Goal: Task Accomplishment & Management: Manage account settings

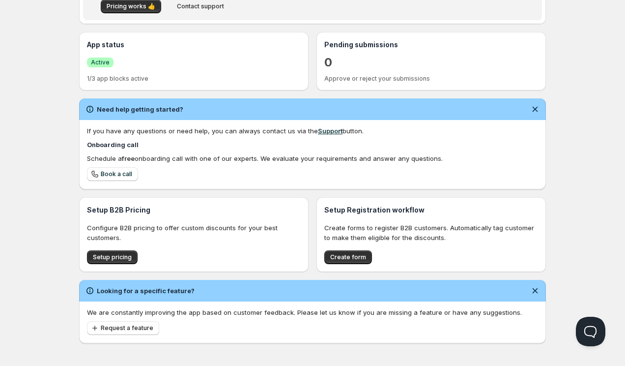
scroll to position [205, 0]
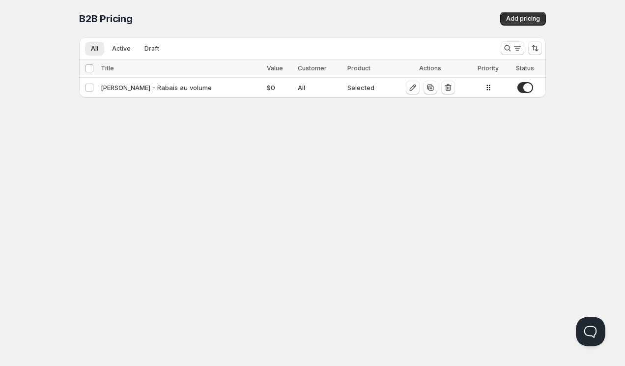
scroll to position [0, 0]
click at [153, 88] on div "[PERSON_NAME] - Rabais au volume" at bounding box center [181, 87] width 160 height 10
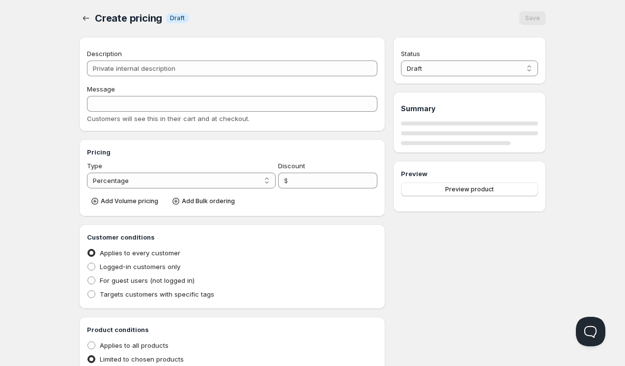
type input "[PERSON_NAME] - Rabais au volume"
type input "[PERSON_NAME]"
select select "2"
type input "0"
radio input "true"
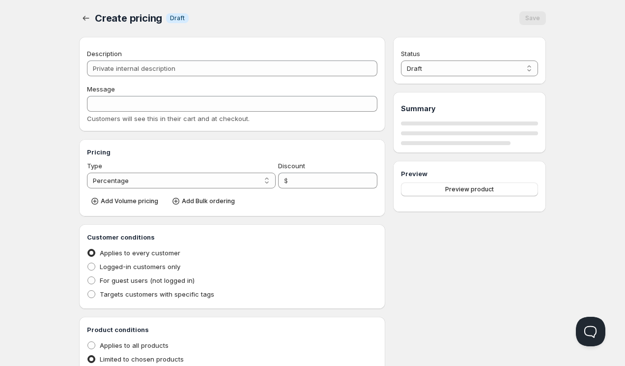
radio input "true"
select select "1"
select select "$"
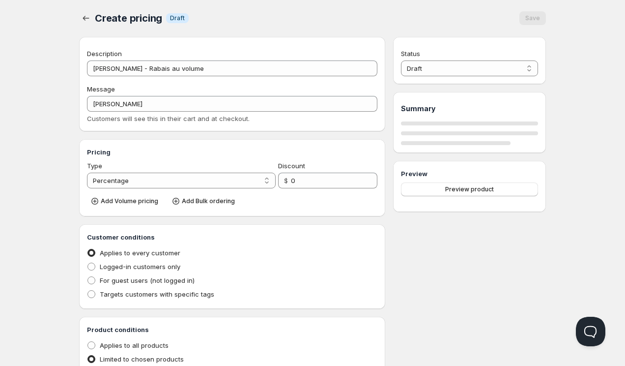
select select "$"
select select "2"
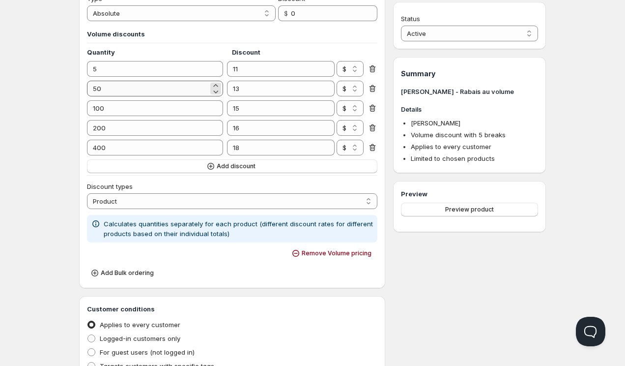
scroll to position [185, 0]
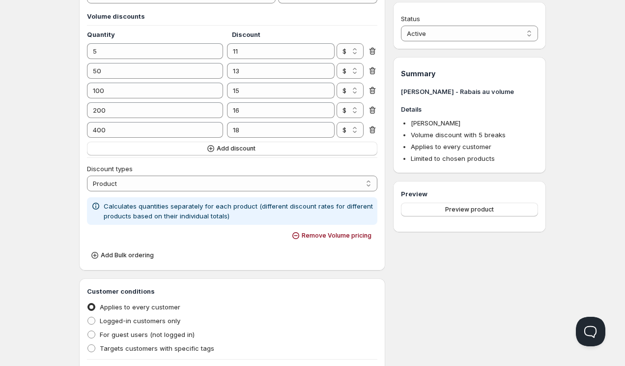
click at [57, 67] on div "Home Pricing Price lists Forms Submissions Settings Features Plans [PERSON_NAME…" at bounding box center [312, 231] width 625 height 833
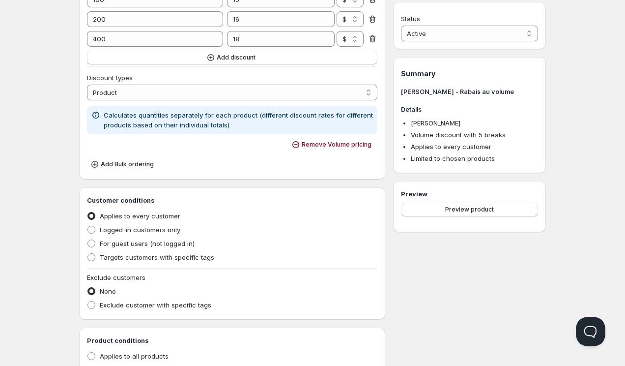
scroll to position [0, 0]
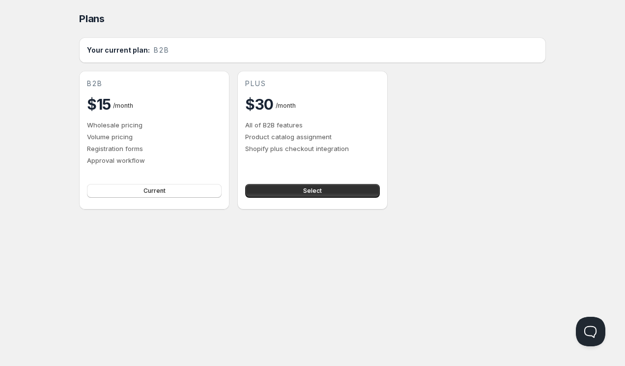
click at [140, 270] on div "Home Pricing Price lists Forms Submissions Settings Features Plans Plans. This …" at bounding box center [312, 183] width 625 height 366
click at [98, 107] on h2 "$15" at bounding box center [99, 104] width 24 height 20
click at [17, 109] on div "Home Pricing Price lists Forms Submissions Settings Features Plans Plans. This …" at bounding box center [312, 183] width 625 height 366
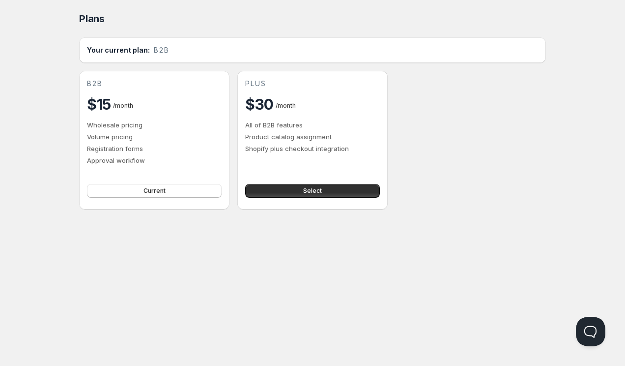
click at [105, 115] on div "b2b $15 / month Wholesale pricing Volume pricing Registration forms Approval wo…" at bounding box center [154, 122] width 135 height 86
click at [105, 88] on div "b2b" at bounding box center [154, 84] width 135 height 10
click at [102, 102] on h2 "$15" at bounding box center [99, 104] width 24 height 20
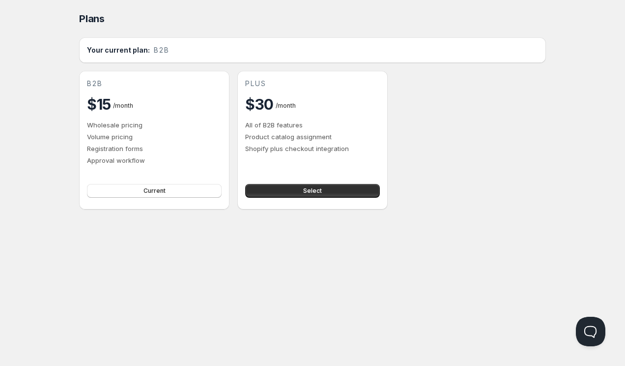
click at [48, 156] on div "Home Pricing Price lists Forms Submissions Settings Features Plans Plans. This …" at bounding box center [312, 183] width 625 height 366
click at [57, 240] on div "Home Pricing Price lists Forms Submissions Settings Features Plans Plans. This …" at bounding box center [312, 183] width 625 height 366
click at [53, 64] on div "Home Pricing Price lists Forms Submissions Settings Features Plans Plans. This …" at bounding box center [312, 183] width 625 height 366
click at [71, 66] on div "Plans. This page is ready Plans Your current plan: b2b b2b $15 / month Wholesal…" at bounding box center [312, 104] width 490 height 209
click at [234, 71] on div "b2b $15 / month Wholesale pricing Volume pricing Registration forms Approval wo…" at bounding box center [312, 140] width 467 height 139
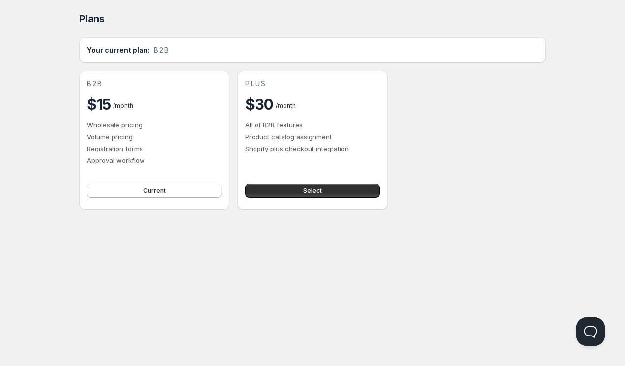
click at [234, 69] on div "Your current plan: b2b b2b $15 / month Wholesale pricing Volume pricing Registr…" at bounding box center [312, 123] width 467 height 172
click at [367, 70] on div "Your current plan: b2b b2b $15 / month Wholesale pricing Volume pricing Registr…" at bounding box center [312, 123] width 467 height 172
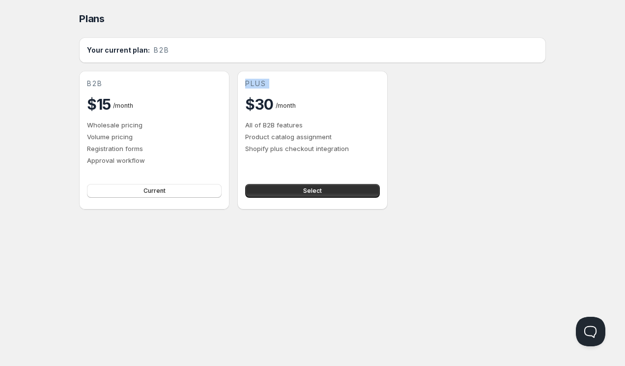
click at [387, 70] on div "Your current plan: b2b b2b $15 / month Wholesale pricing Volume pricing Registr…" at bounding box center [312, 123] width 467 height 172
click at [149, 83] on div "b2b" at bounding box center [154, 84] width 135 height 10
click at [33, 189] on div "Home Pricing Price lists Forms Submissions Settings Features Plans Plans. This …" at bounding box center [312, 183] width 625 height 366
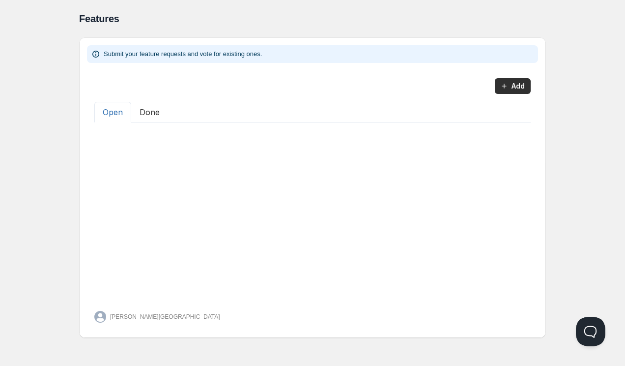
click at [47, 175] on div "Home Pricing Price lists Forms Submissions Settings Features Plans Features. Th…" at bounding box center [312, 183] width 625 height 366
click at [141, 107] on button "Done" at bounding box center [149, 112] width 37 height 21
click at [101, 113] on button "Open" at bounding box center [112, 112] width 37 height 21
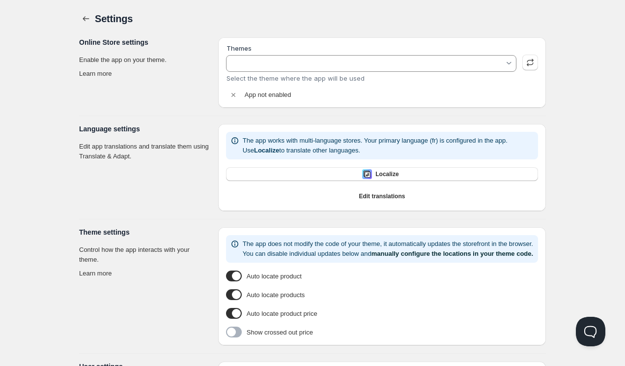
type input "Motion"
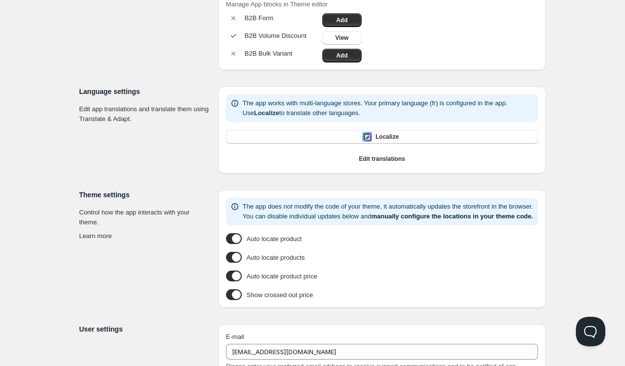
scroll to position [190, 0]
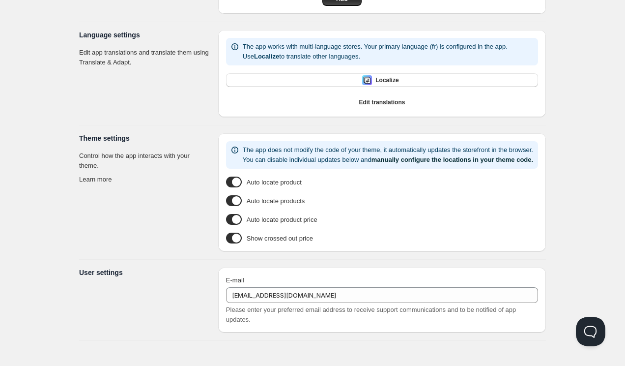
click at [303, 310] on span "Please enter your preferred email address to receive support communications and…" at bounding box center [371, 314] width 290 height 17
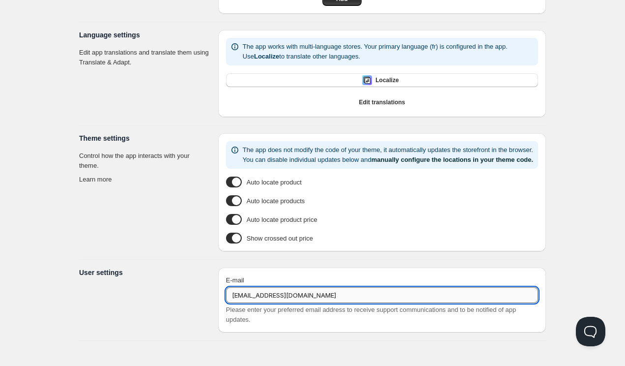
click at [308, 290] on input "[EMAIL_ADDRESS][DOMAIN_NAME]" at bounding box center [382, 295] width 312 height 16
click at [210, 104] on div "Language settings Edit app translations and translate them using Translate & Ad…" at bounding box center [312, 73] width 467 height 87
